Goal: Information Seeking & Learning: Understand process/instructions

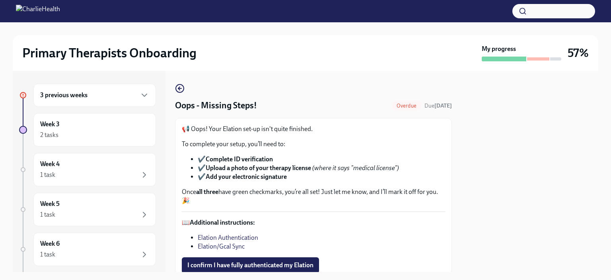
scroll to position [23, 0]
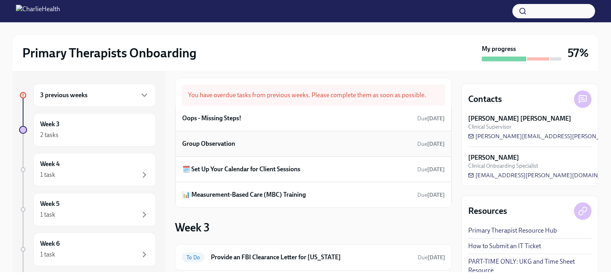
scroll to position [6, 0]
click at [314, 166] on div "🗓️ Set Up Your Calendar for Client Sessions Due [DATE]" at bounding box center [313, 169] width 263 height 12
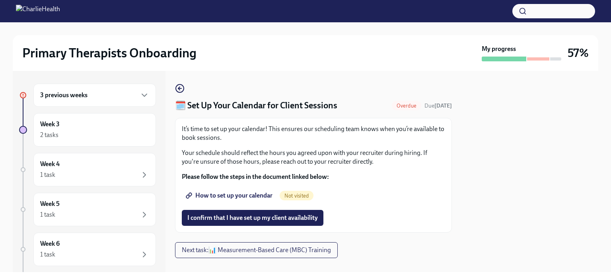
scroll to position [11, 0]
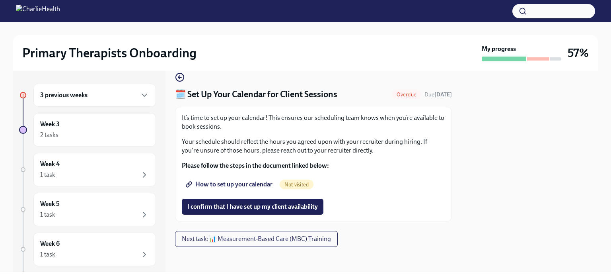
click at [243, 184] on span "How to set up your calendar" at bounding box center [229, 184] width 85 height 8
click at [176, 78] on icon "button" at bounding box center [180, 77] width 10 height 10
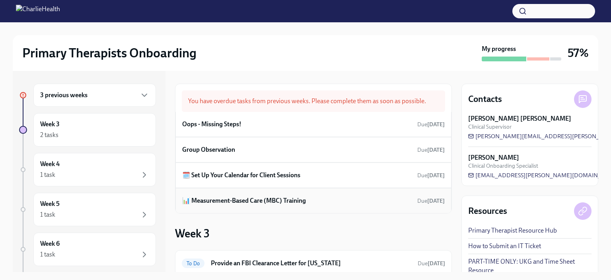
click at [289, 195] on div "📊 Measurement-Based Care (MBC) Training Due 7 days ago" at bounding box center [313, 201] width 263 height 12
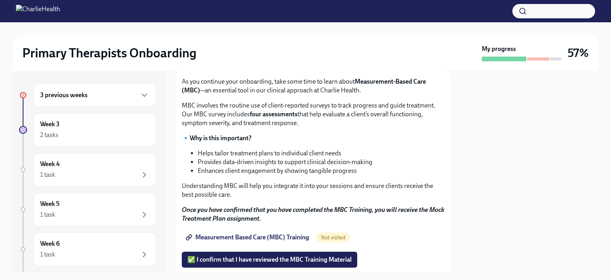
scroll to position [75, 0]
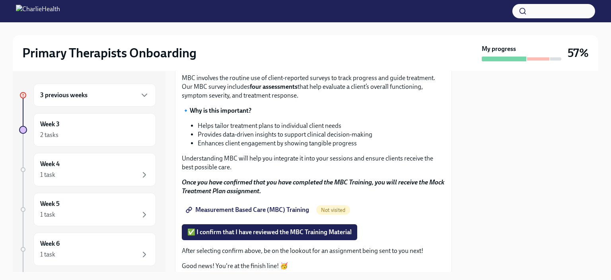
click at [285, 210] on span "Measurement Based Care (MBC) Training" at bounding box center [248, 210] width 122 height 8
